Goal: Task Accomplishment & Management: Use online tool/utility

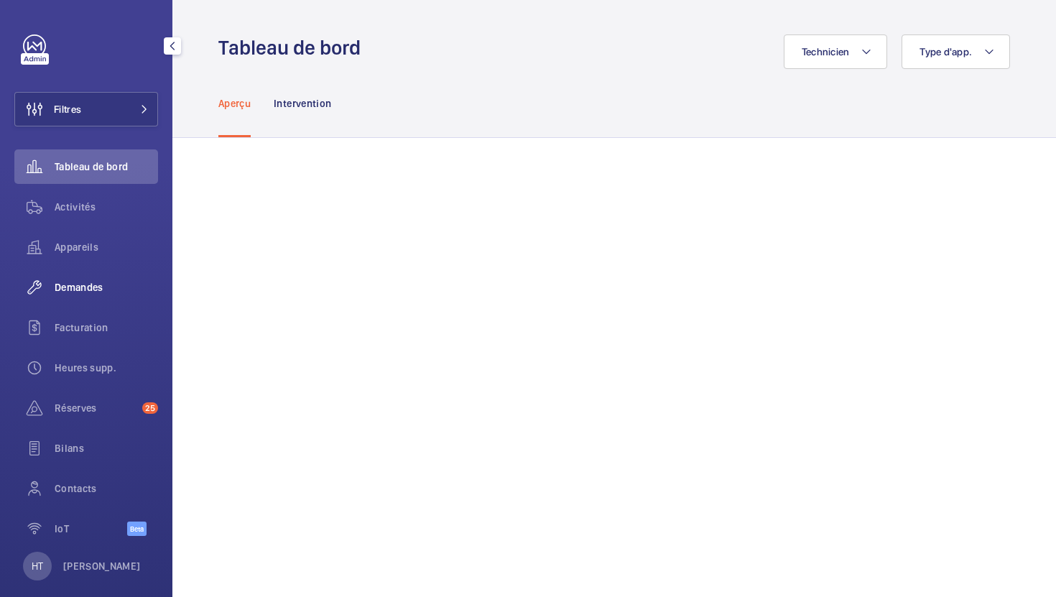
click at [60, 301] on div "Demandes" at bounding box center [86, 287] width 144 height 34
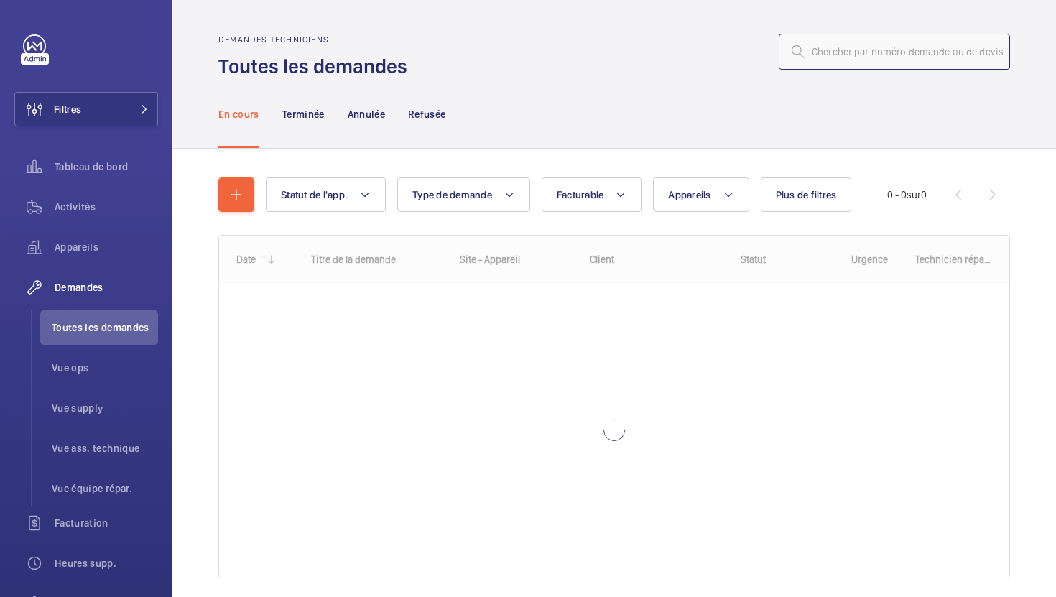
click at [904, 56] on input "text" at bounding box center [894, 52] width 231 height 36
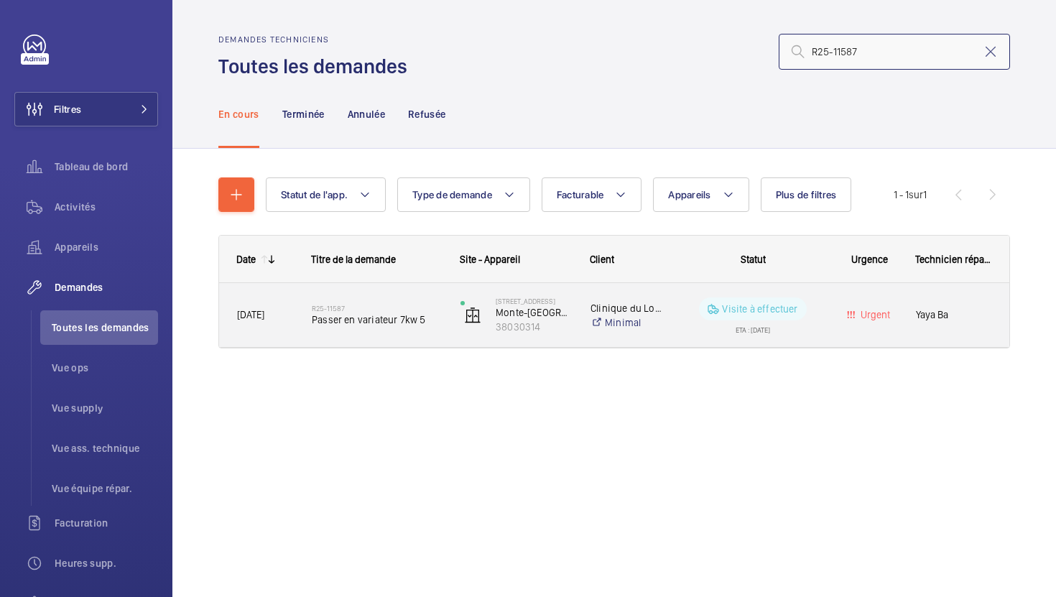
type input "R25-11587"
click at [436, 332] on div "R25-11587 Passer en variateur 7kw 5" at bounding box center [377, 316] width 130 height 42
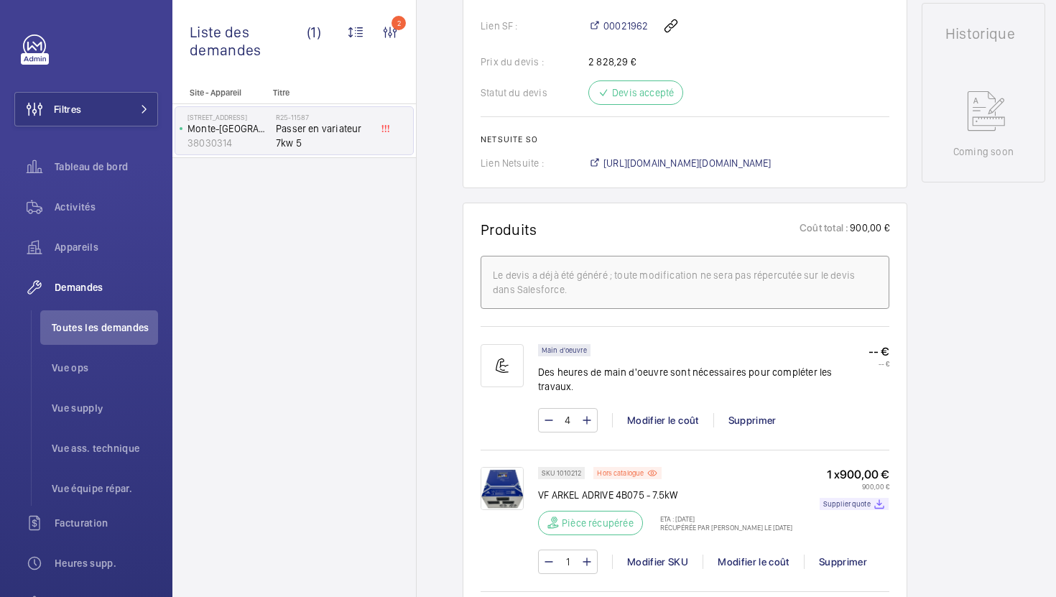
scroll to position [691, 0]
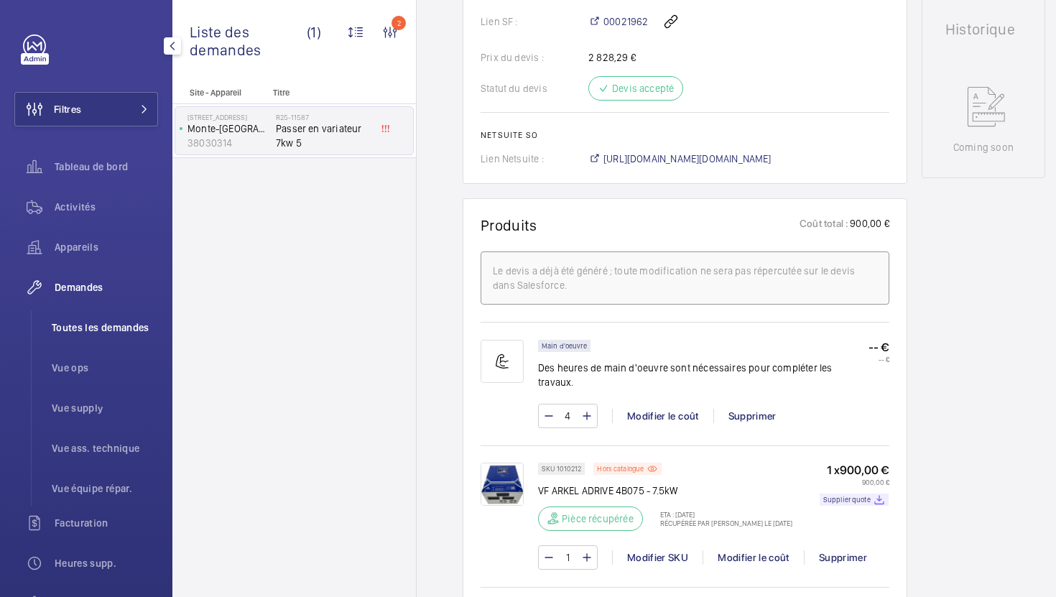
click at [125, 336] on li "Toutes les demandes" at bounding box center [99, 327] width 118 height 34
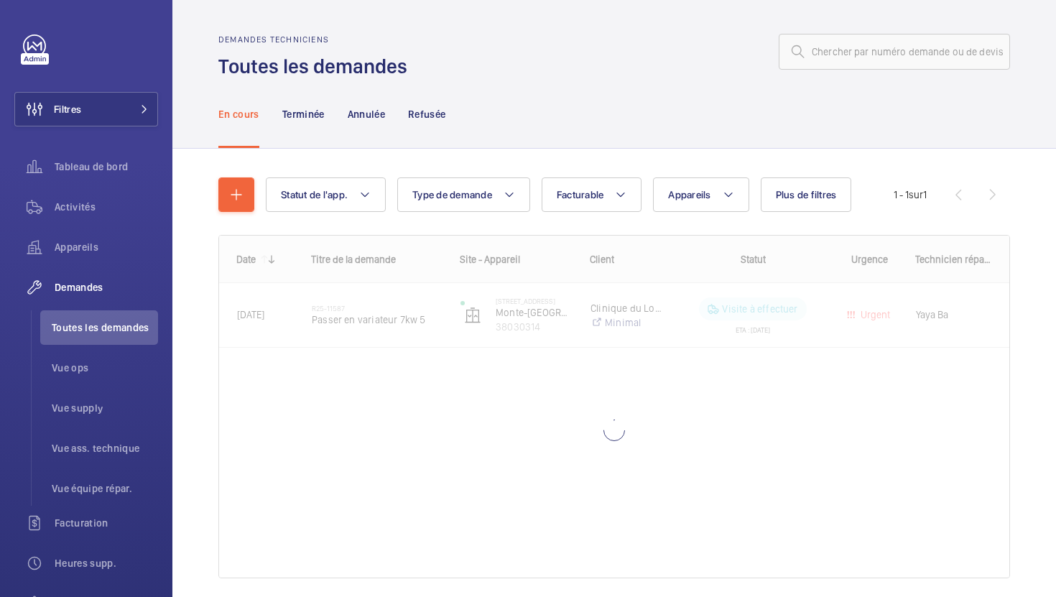
click at [849, 70] on div "Demandes techniciens Toutes les demandes" at bounding box center [614, 56] width 792 height 45
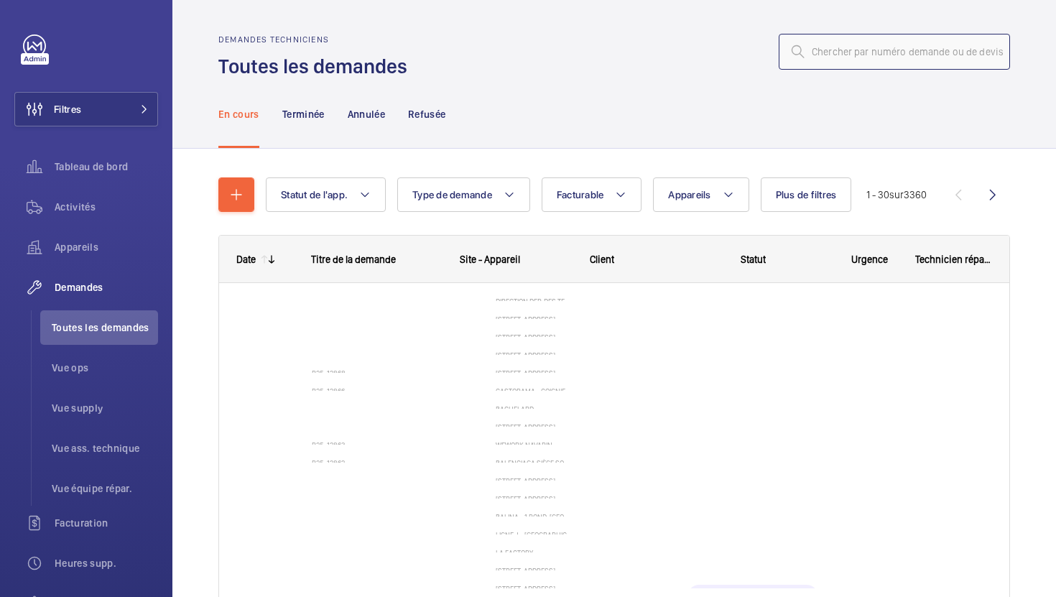
click at [860, 54] on input "text" at bounding box center [894, 52] width 231 height 36
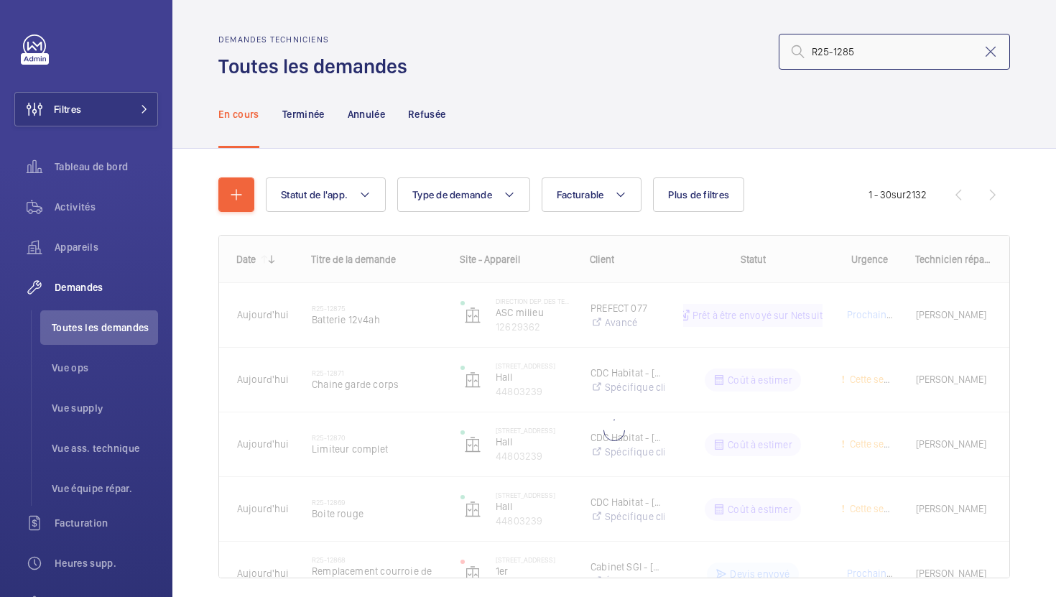
type input "R25-12857"
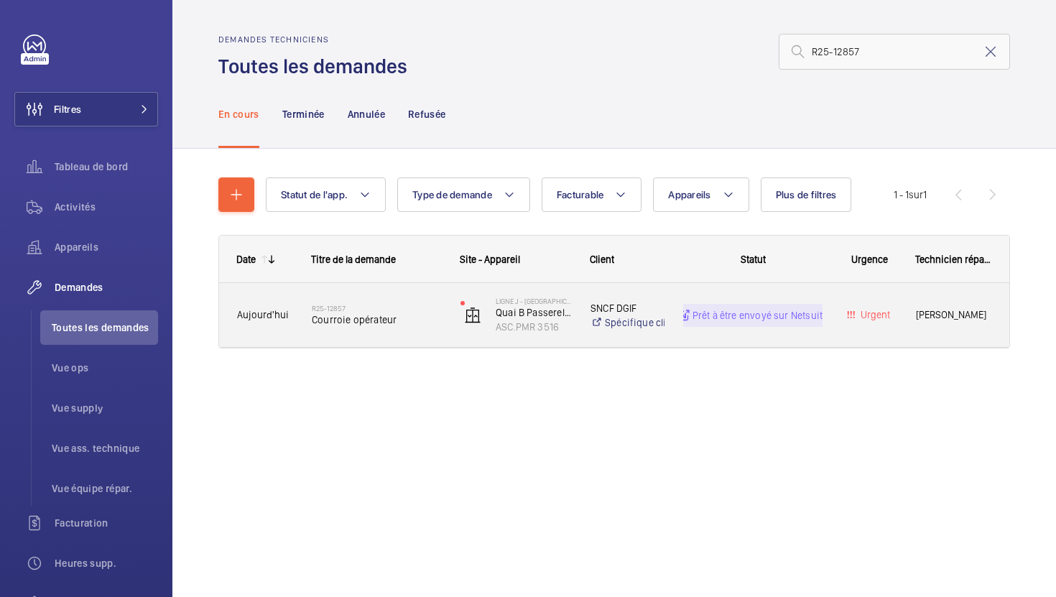
click at [413, 329] on div "R25-12857 Courroie opérateur" at bounding box center [377, 316] width 130 height 42
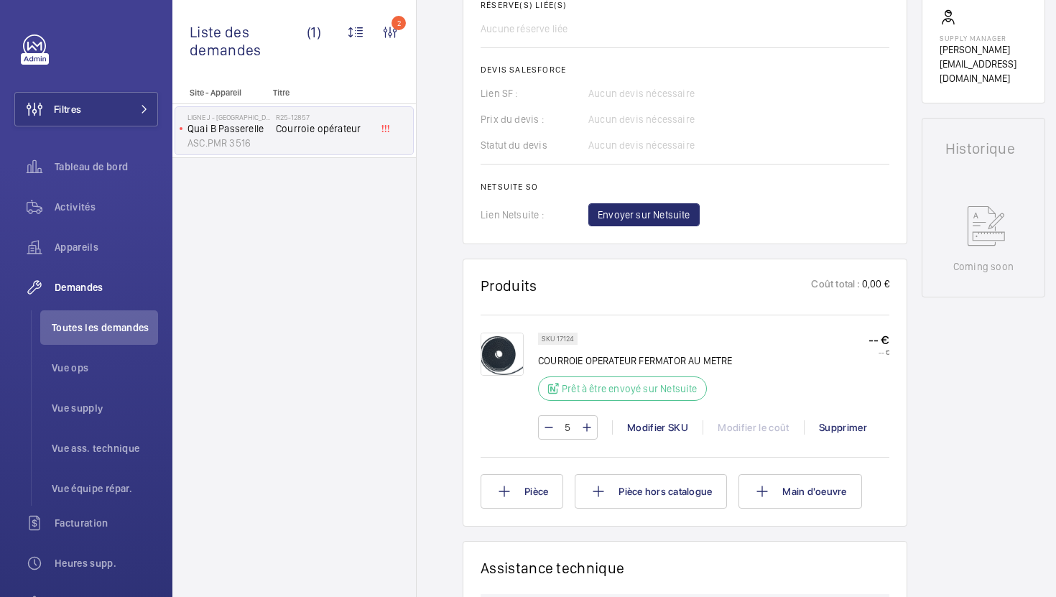
scroll to position [793, 0]
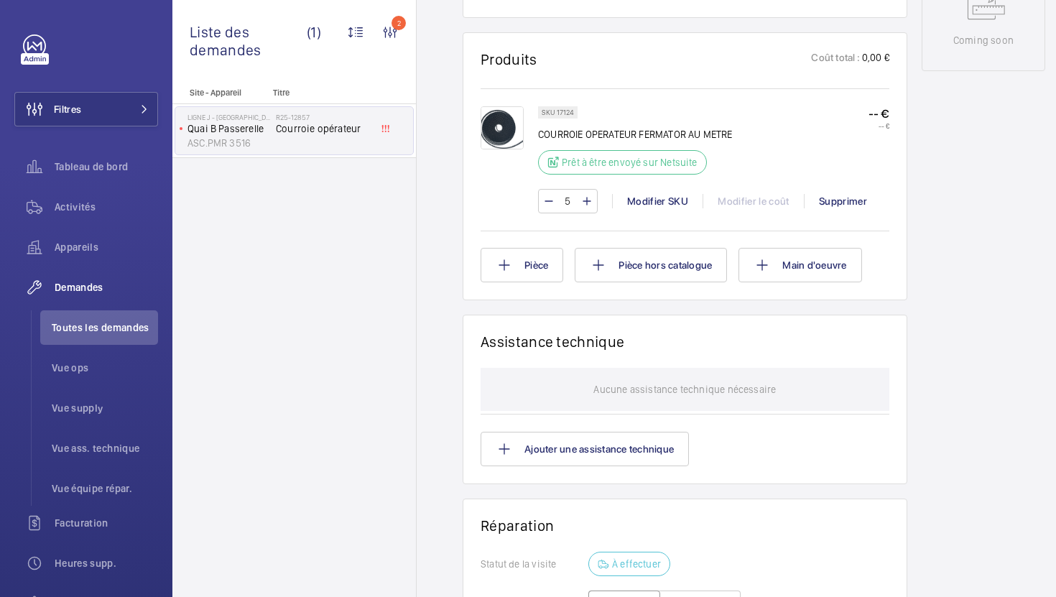
click at [571, 202] on input "5" at bounding box center [568, 201] width 27 height 23
type input "10"
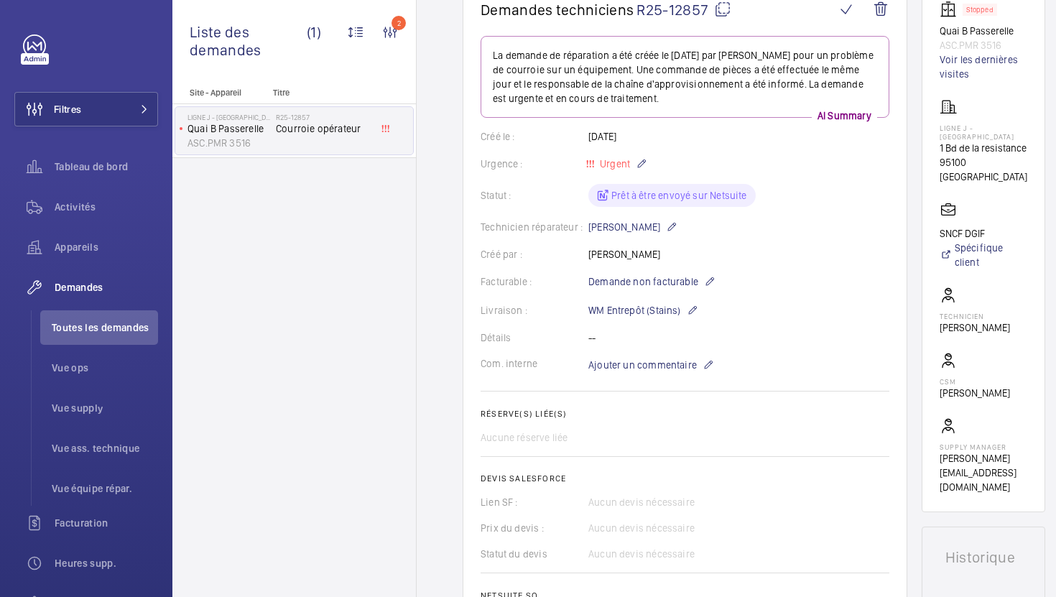
scroll to position [162, 0]
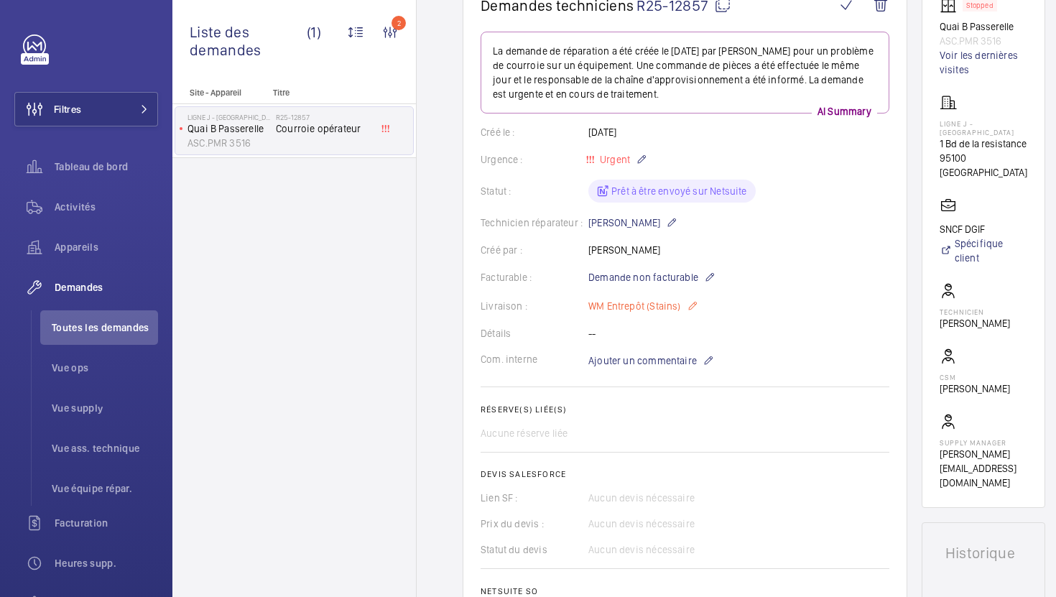
click at [673, 308] on p "WM Entrepôt (Stains)" at bounding box center [644, 306] width 110 height 17
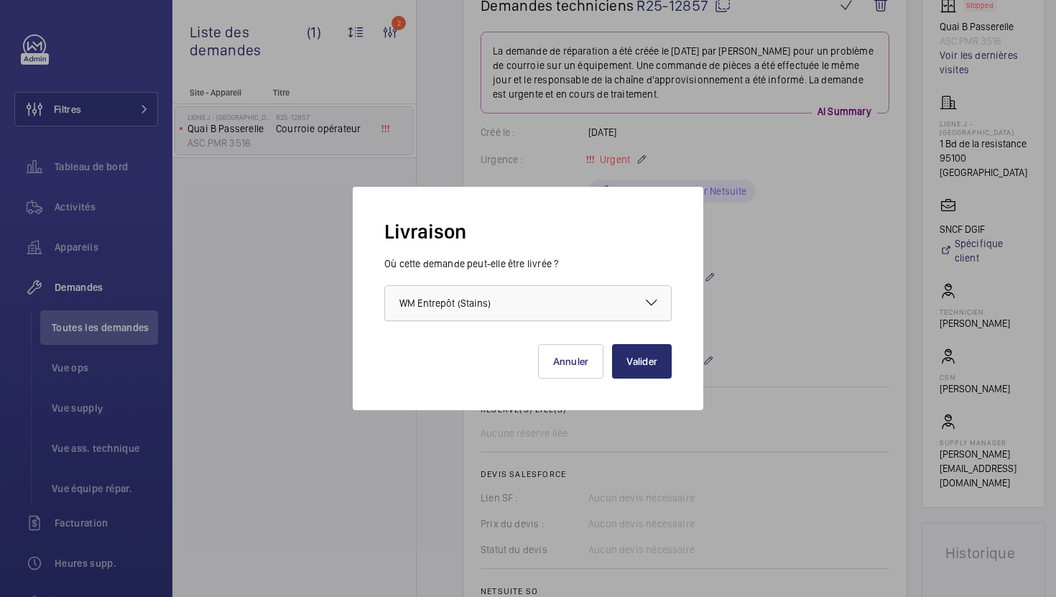
click at [596, 300] on div at bounding box center [528, 303] width 286 height 34
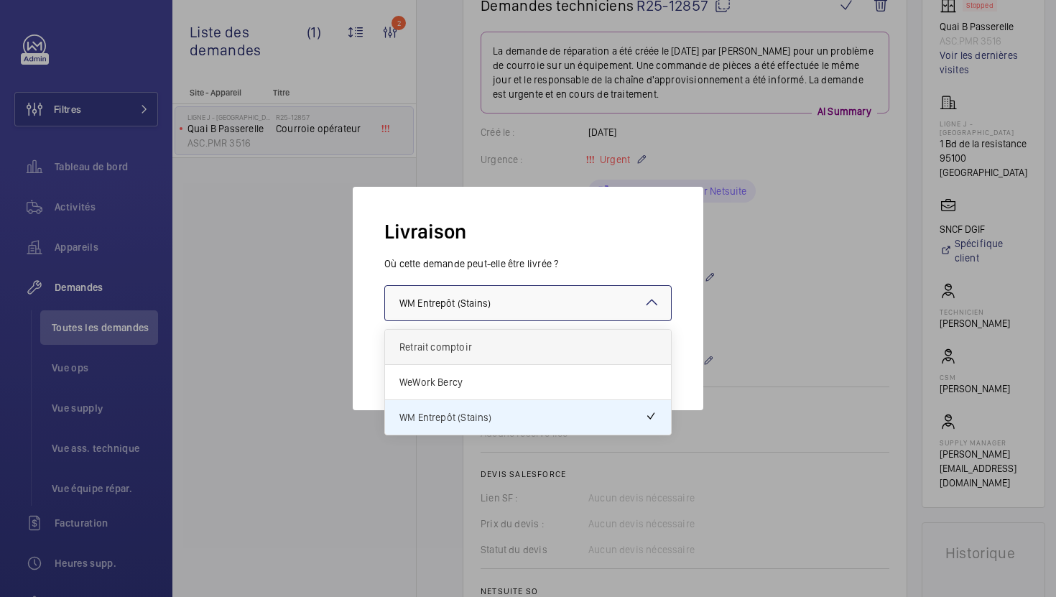
click at [562, 351] on span "Retrait comptoir" at bounding box center [528, 347] width 257 height 14
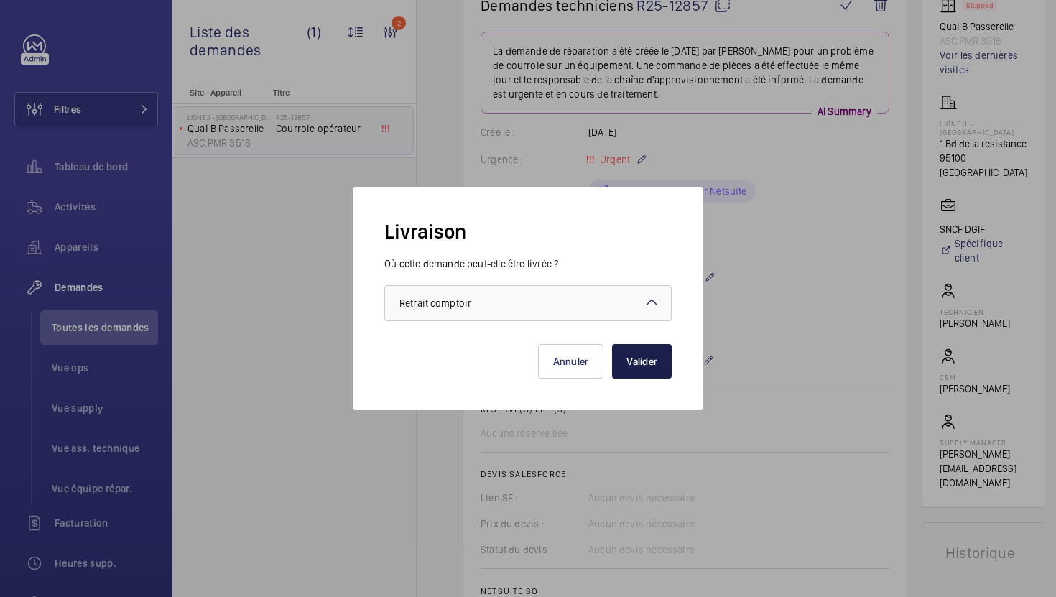
click at [657, 366] on button "Valider" at bounding box center [642, 361] width 60 height 34
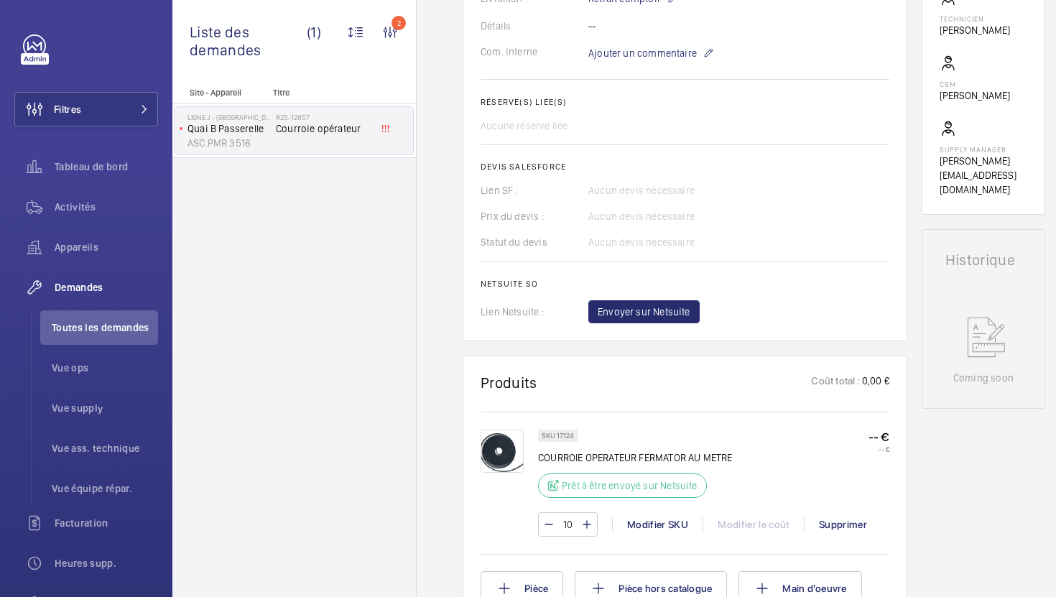
scroll to position [469, 0]
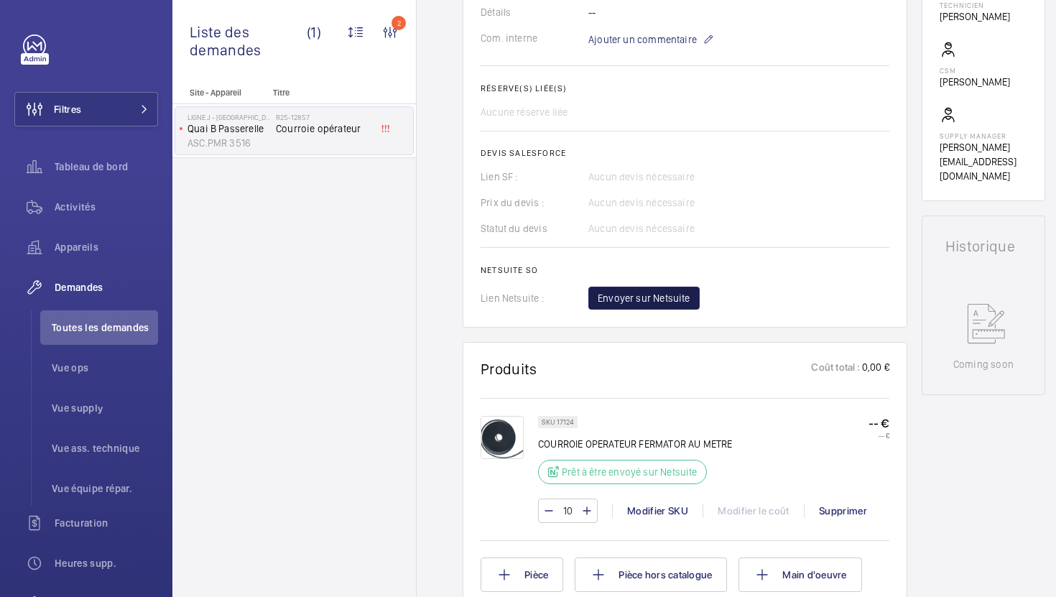
click at [678, 305] on span "Envoyer sur Netsuite" at bounding box center [644, 298] width 93 height 14
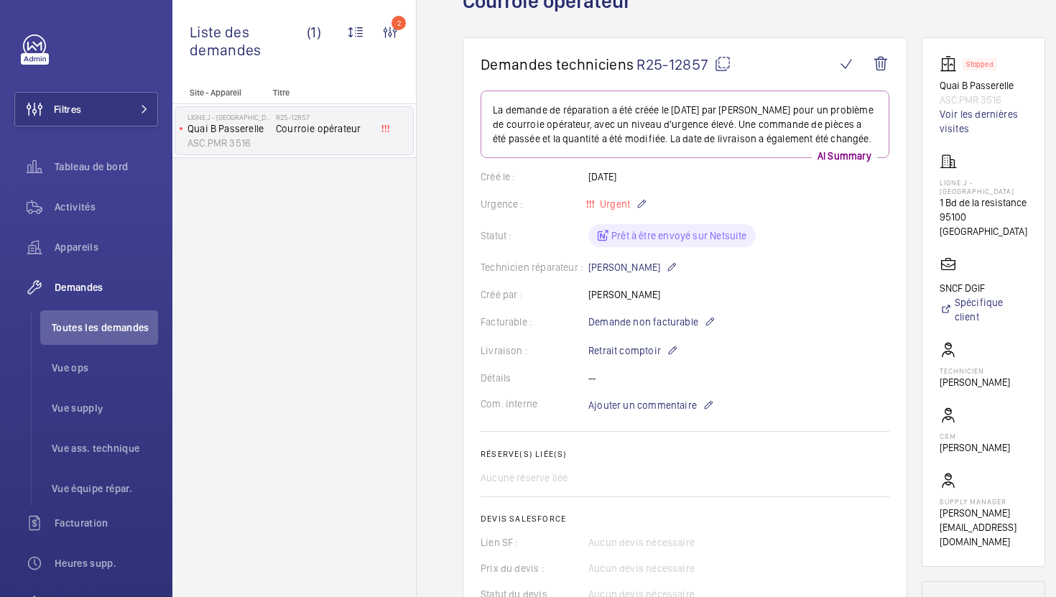
scroll to position [43, 0]
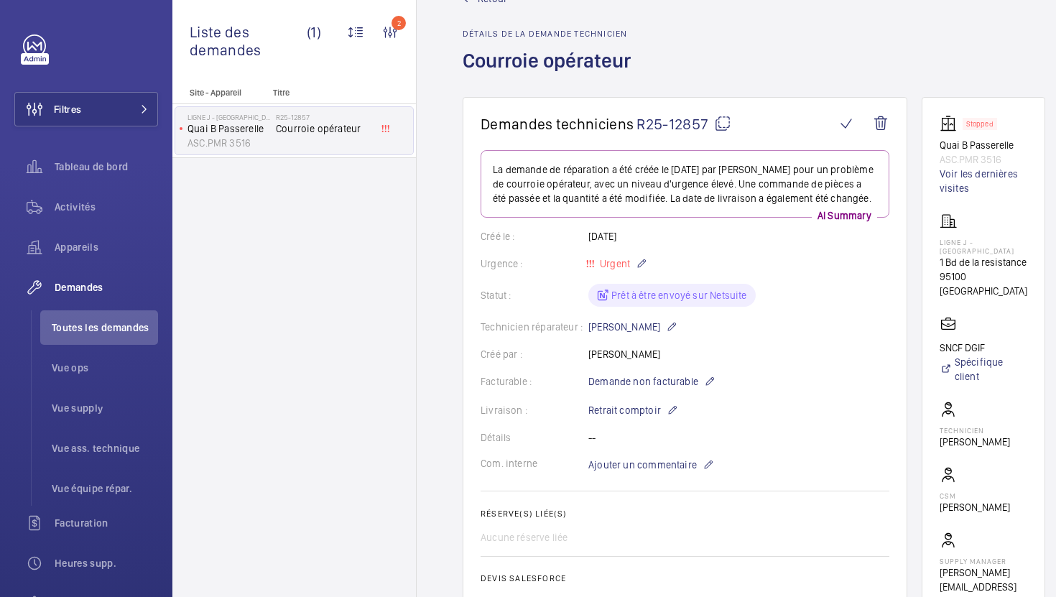
click at [719, 124] on mat-icon at bounding box center [722, 123] width 17 height 17
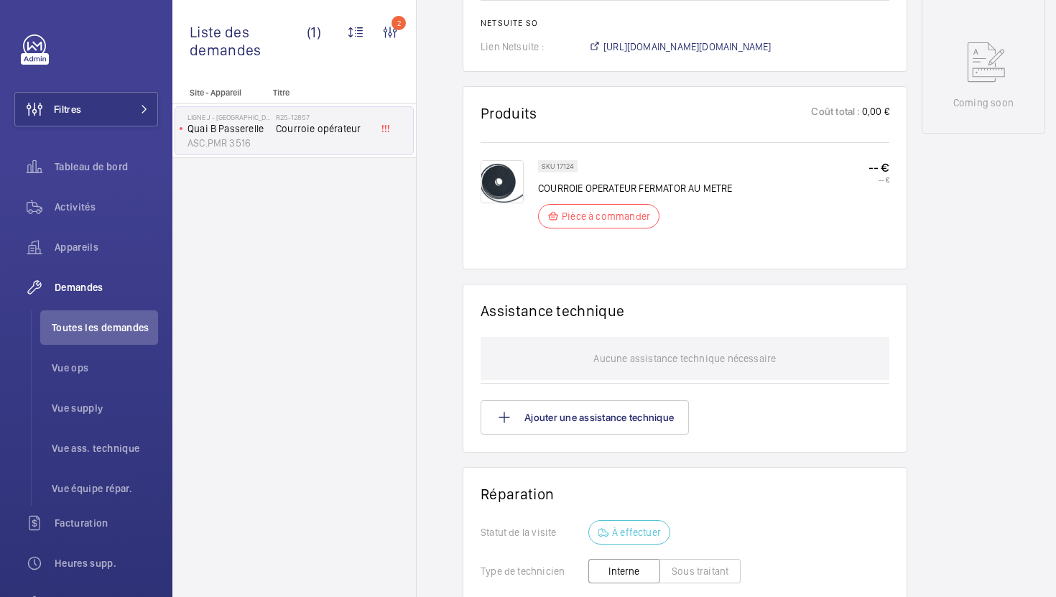
scroll to position [765, 0]
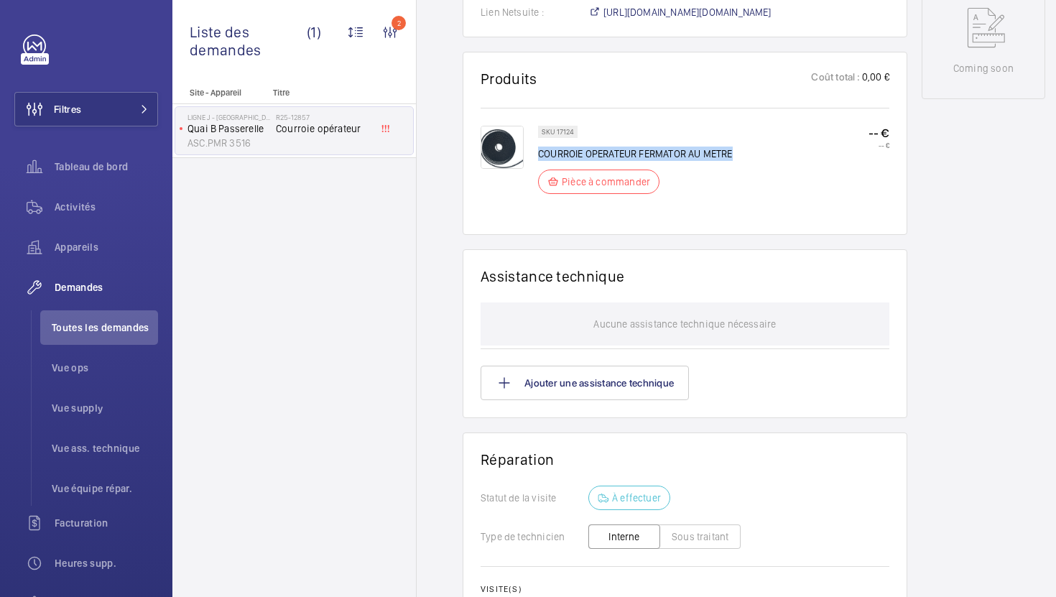
drag, startPoint x: 734, startPoint y: 152, endPoint x: 539, endPoint y: 152, distance: 194.8
click at [539, 152] on p "COURROIE OPERATEUR FERMATOR AU METRE" at bounding box center [635, 154] width 195 height 14
copy p "COURROIE OPERATEUR FERMATOR AU METRE"
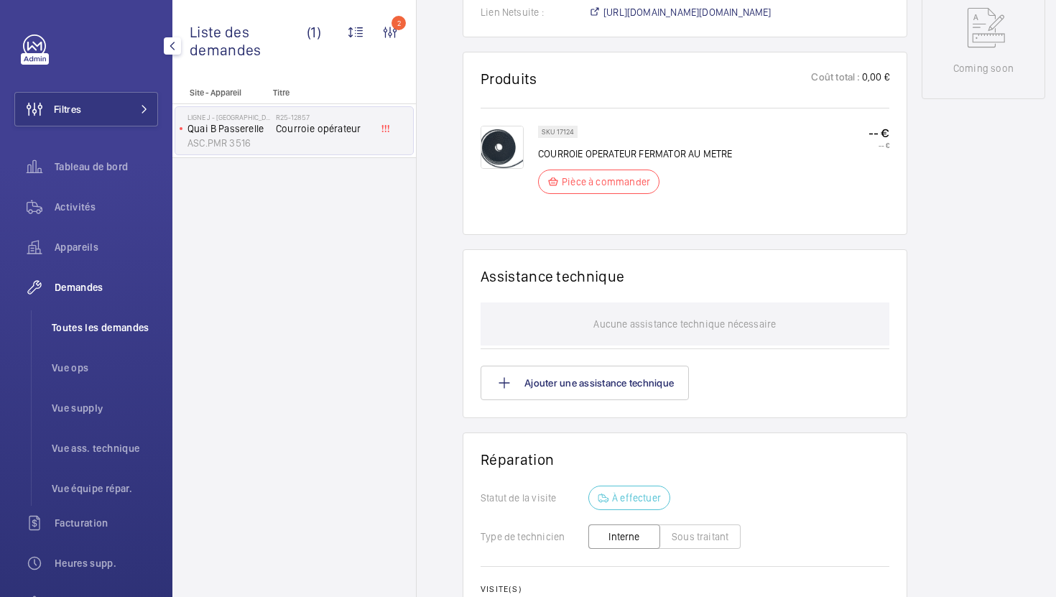
click at [116, 329] on span "Toutes les demandes" at bounding box center [105, 328] width 106 height 14
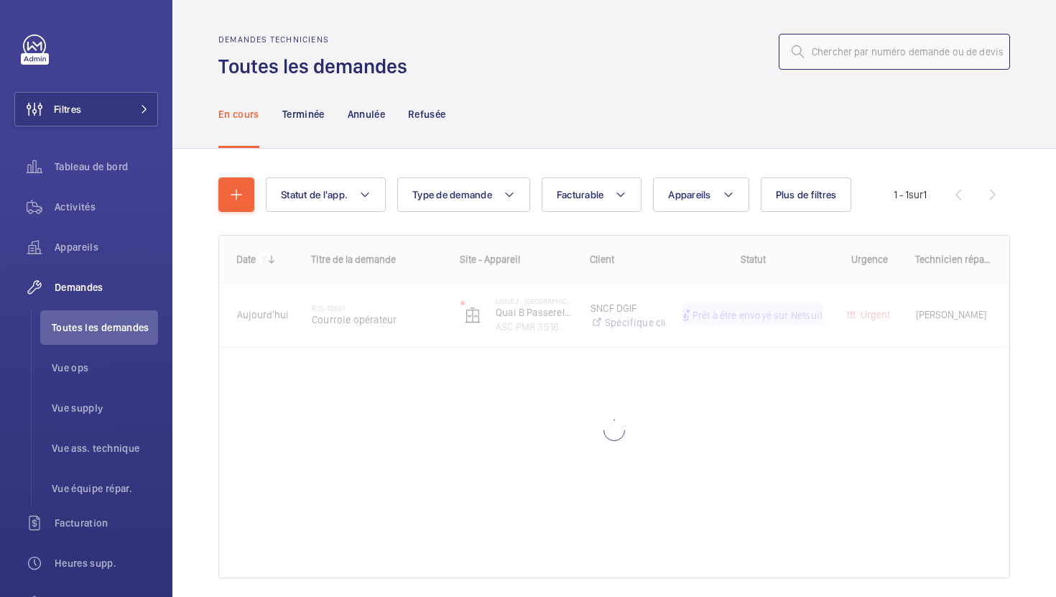
click at [896, 53] on input "text" at bounding box center [894, 52] width 231 height 36
paste input "R25-12318"
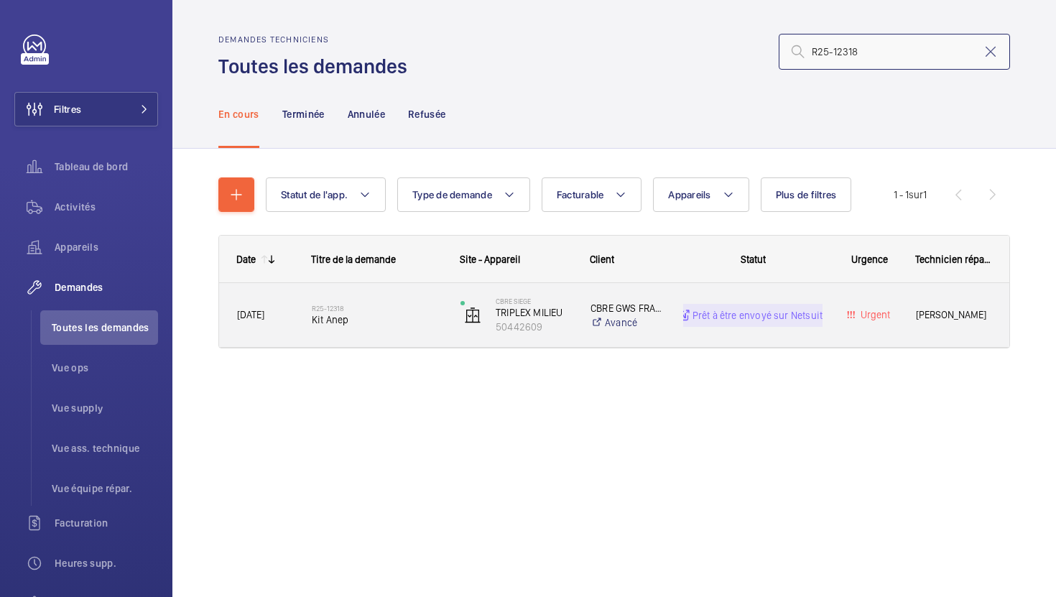
type input "R25-12318"
click at [413, 333] on div "R25-12318 Kit Anep" at bounding box center [377, 316] width 130 height 42
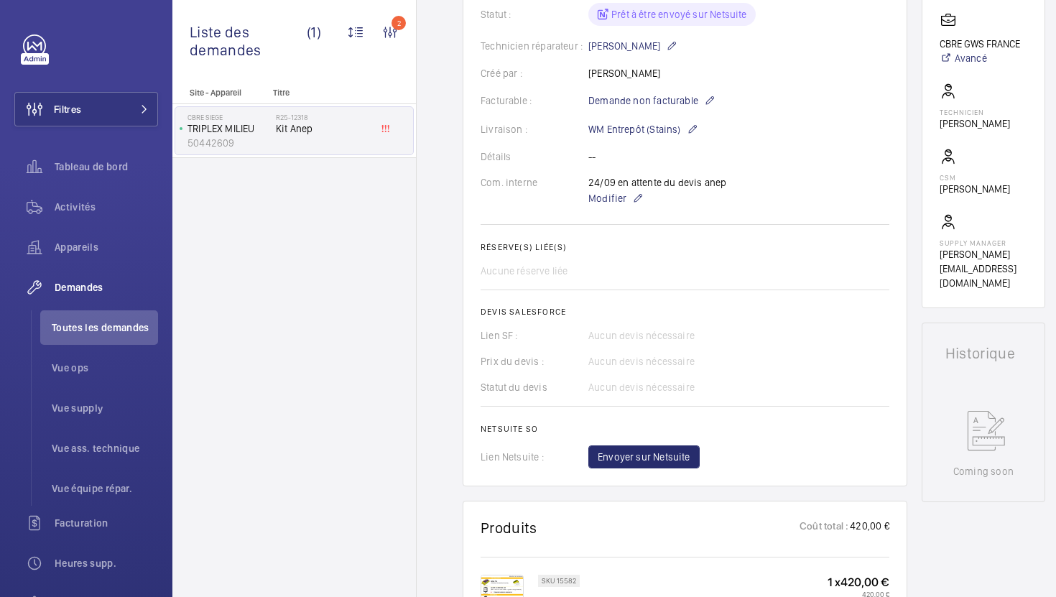
scroll to position [338, 0]
click at [642, 466] on button "Envoyer sur Netsuite" at bounding box center [644, 457] width 111 height 23
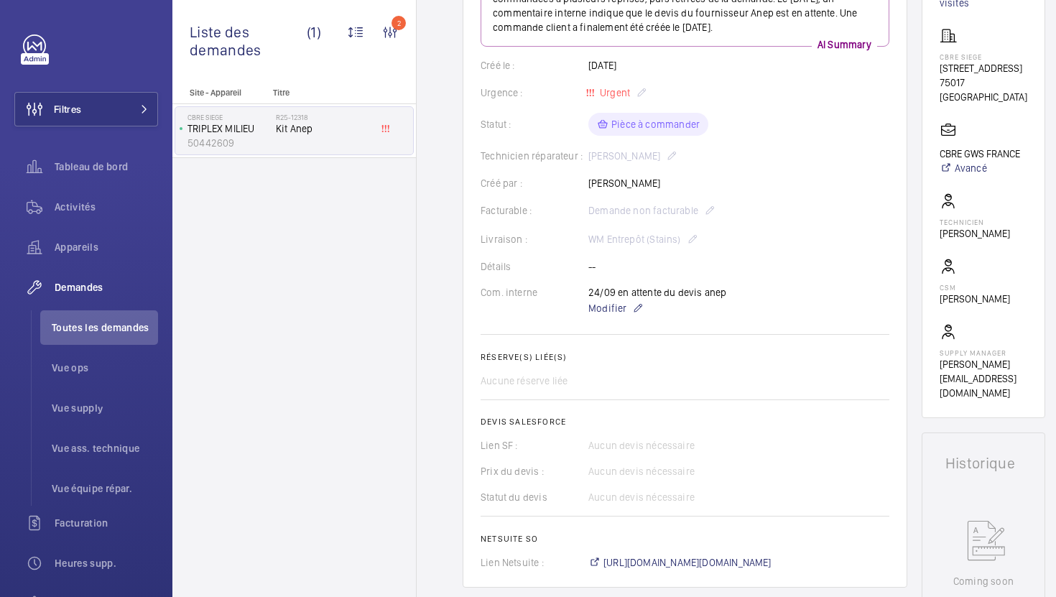
scroll to position [276, 0]
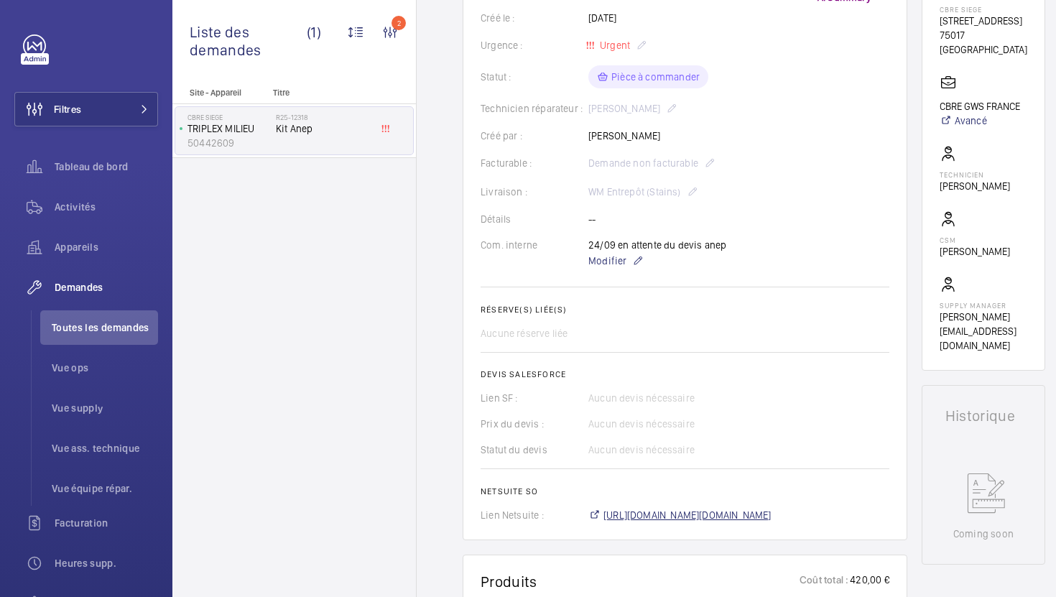
click at [650, 512] on span "[URL][DOMAIN_NAME][DOMAIN_NAME]" at bounding box center [688, 515] width 168 height 14
